Goal: Information Seeking & Learning: Learn about a topic

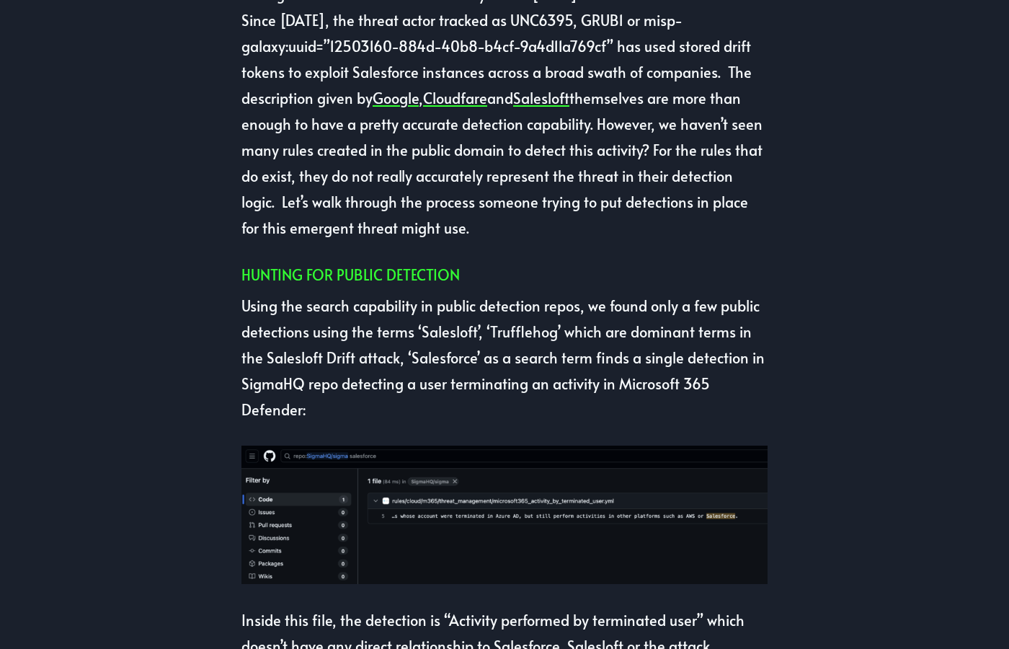
scroll to position [493, 0]
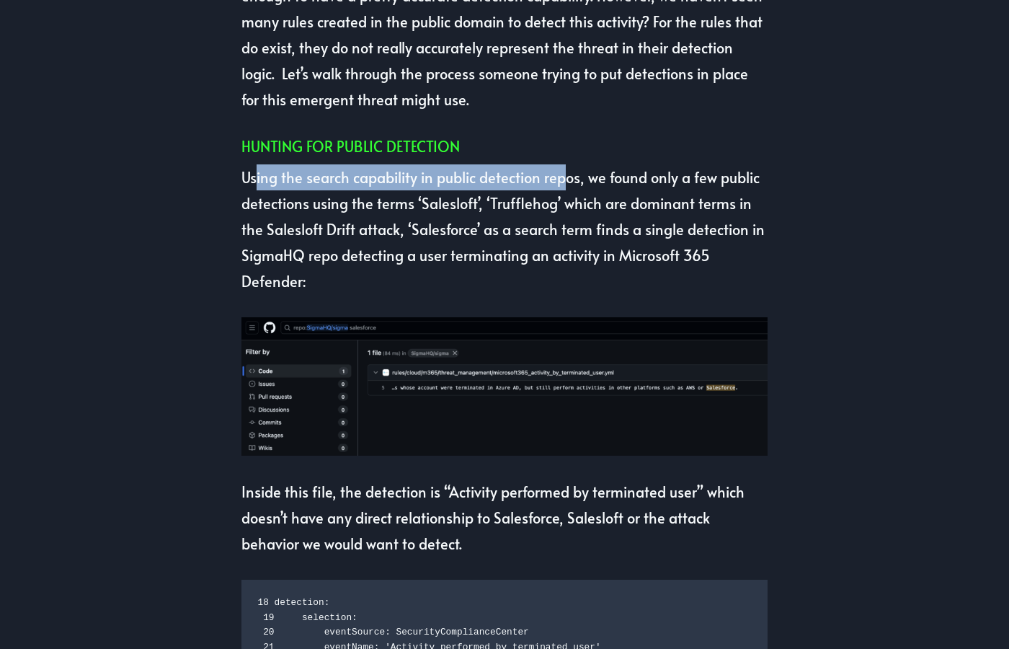
drag, startPoint x: 280, startPoint y: 177, endPoint x: 597, endPoint y: 177, distance: 317.1
click at [573, 177] on p "Using the search capability in public detection repos, we found only a few publ…" at bounding box center [504, 229] width 526 height 130
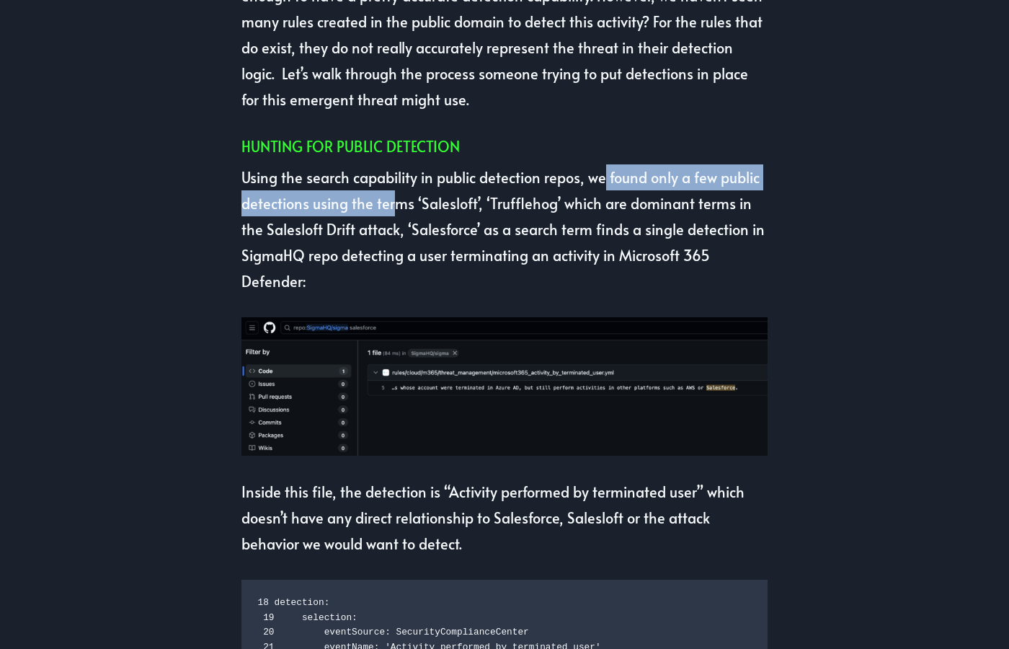
drag, startPoint x: 615, startPoint y: 178, endPoint x: 419, endPoint y: 210, distance: 198.6
click at [409, 209] on p "Using the search capability in public detection repos, we found only a few publ…" at bounding box center [504, 229] width 526 height 130
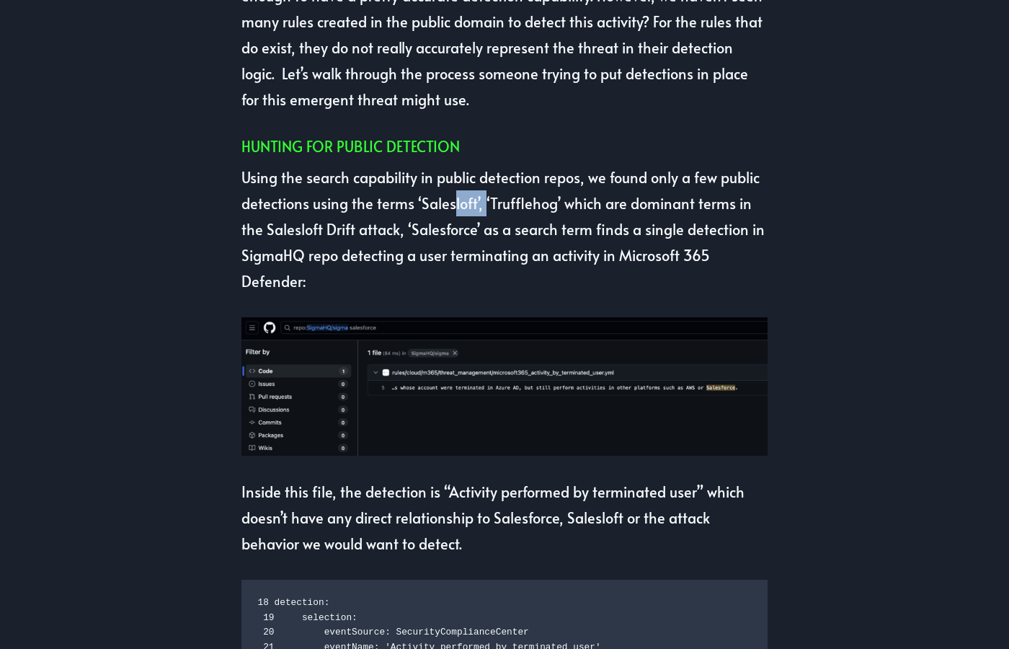
drag, startPoint x: 486, startPoint y: 210, endPoint x: 505, endPoint y: 208, distance: 18.2
click at [493, 210] on p "Using the search capability in public detection repos, we found only a few publ…" at bounding box center [504, 229] width 526 height 130
drag, startPoint x: 516, startPoint y: 207, endPoint x: 583, endPoint y: 206, distance: 67.0
click at [560, 207] on p "Using the search capability in public detection repos, we found only a few publ…" at bounding box center [504, 229] width 526 height 130
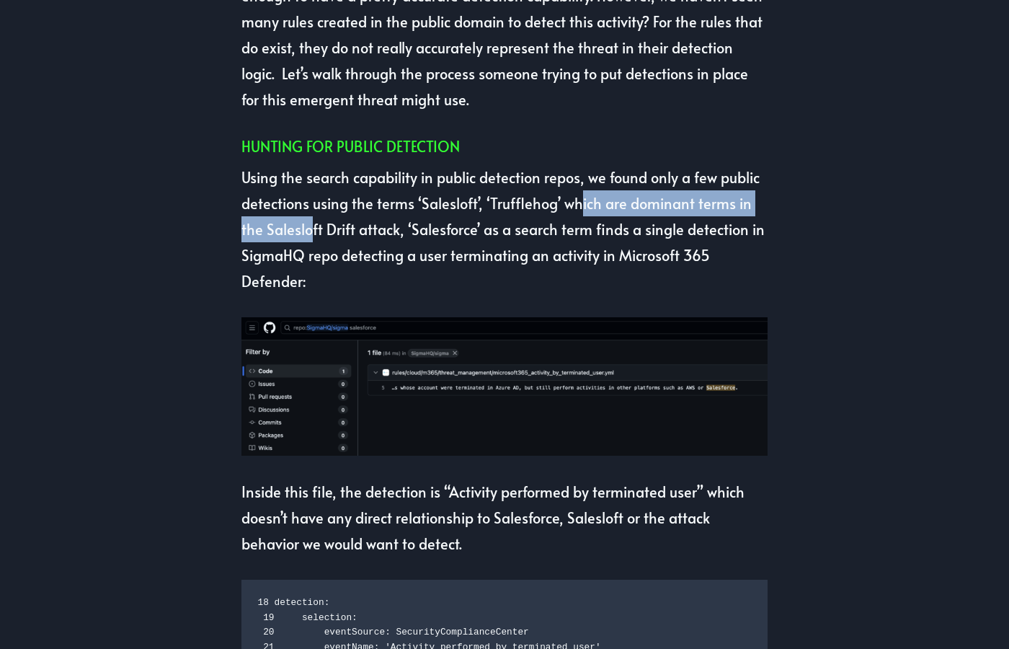
drag, startPoint x: 585, startPoint y: 205, endPoint x: 313, endPoint y: 231, distance: 273.7
click at [313, 231] on p "Using the search capability in public detection repos, we found only a few publ…" at bounding box center [504, 229] width 526 height 130
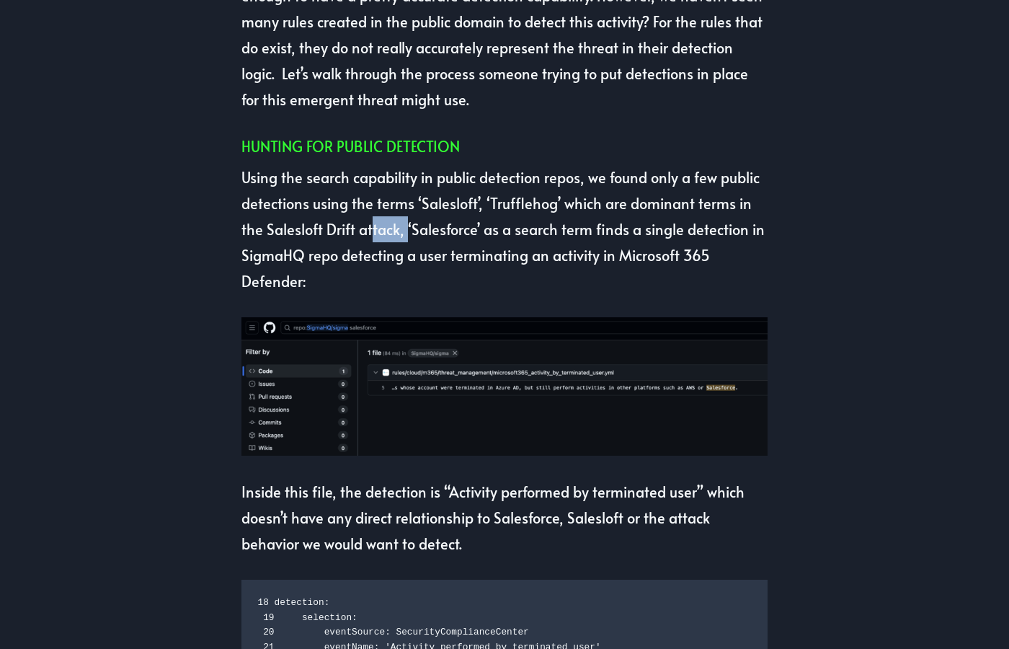
drag, startPoint x: 372, startPoint y: 231, endPoint x: 413, endPoint y: 228, distance: 41.2
click at [412, 228] on p "Using the search capability in public detection repos, we found only a few publ…" at bounding box center [504, 229] width 526 height 130
drag, startPoint x: 447, startPoint y: 230, endPoint x: 485, endPoint y: 232, distance: 38.3
click at [485, 232] on p "Using the search capability in public detection repos, we found only a few publ…" at bounding box center [504, 229] width 526 height 130
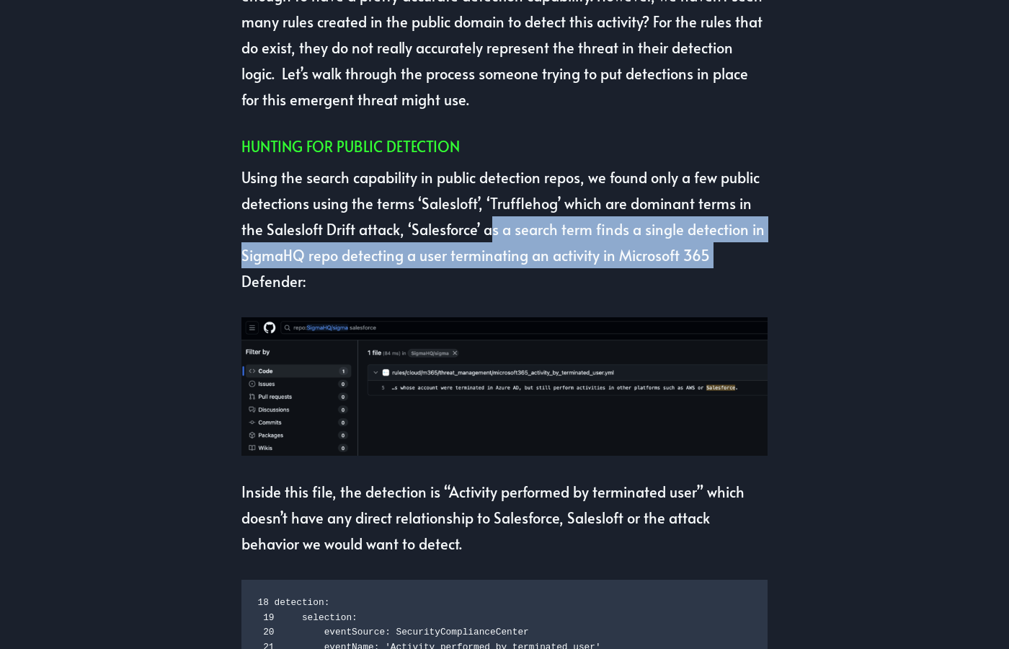
drag, startPoint x: 537, startPoint y: 233, endPoint x: 750, endPoint y: 265, distance: 215.0
click at [750, 265] on p "Using the search capability in public detection repos, we found only a few publ…" at bounding box center [504, 229] width 526 height 130
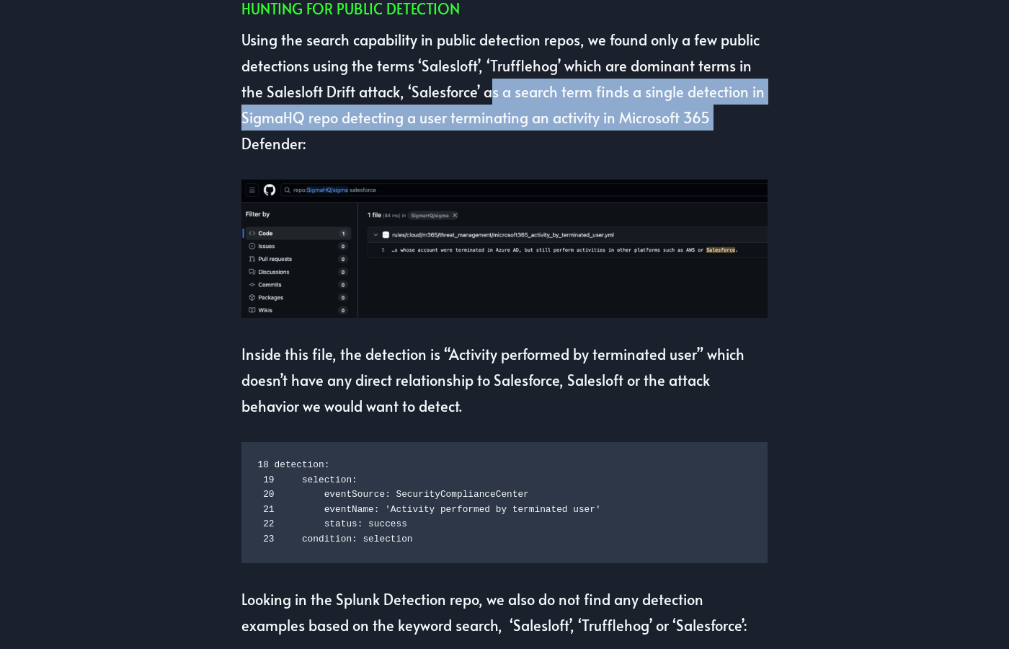
scroll to position [657, 0]
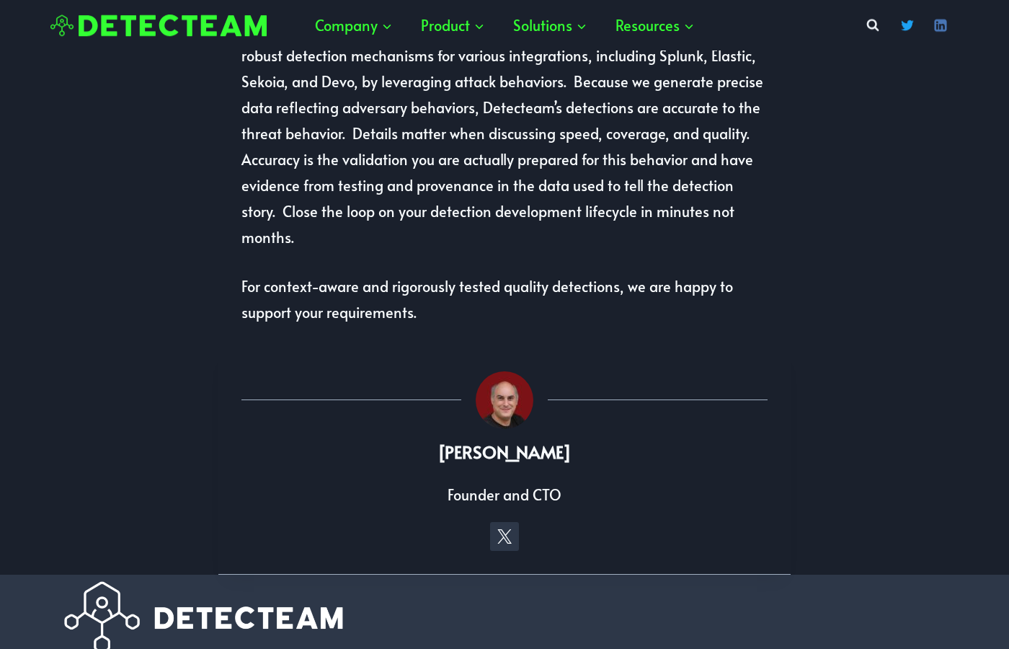
scroll to position [4848, 0]
